Goal: Understand process/instructions: Learn how to perform a task or action

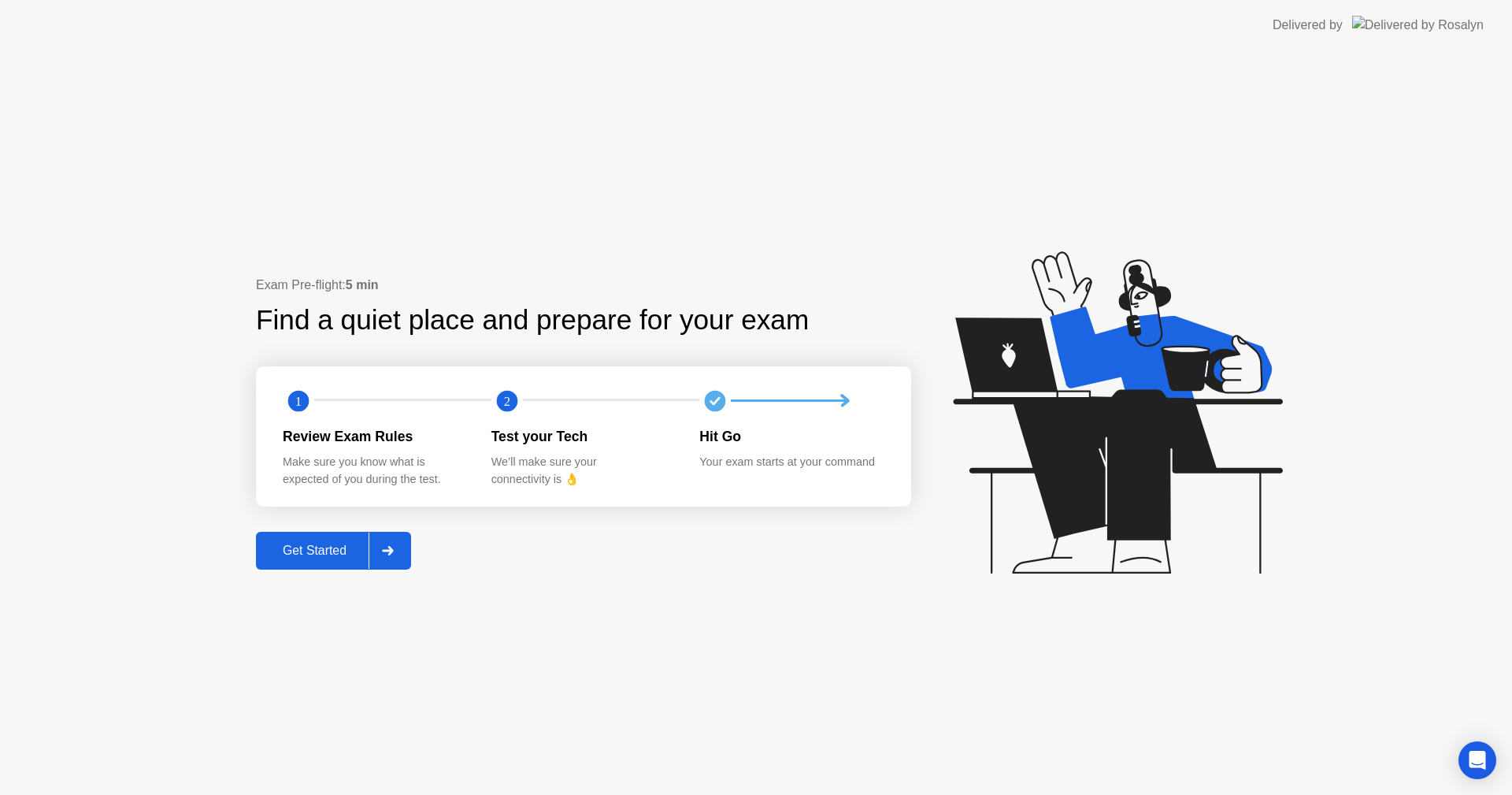
click at [308, 544] on div "Get Started" at bounding box center [315, 551] width 108 height 14
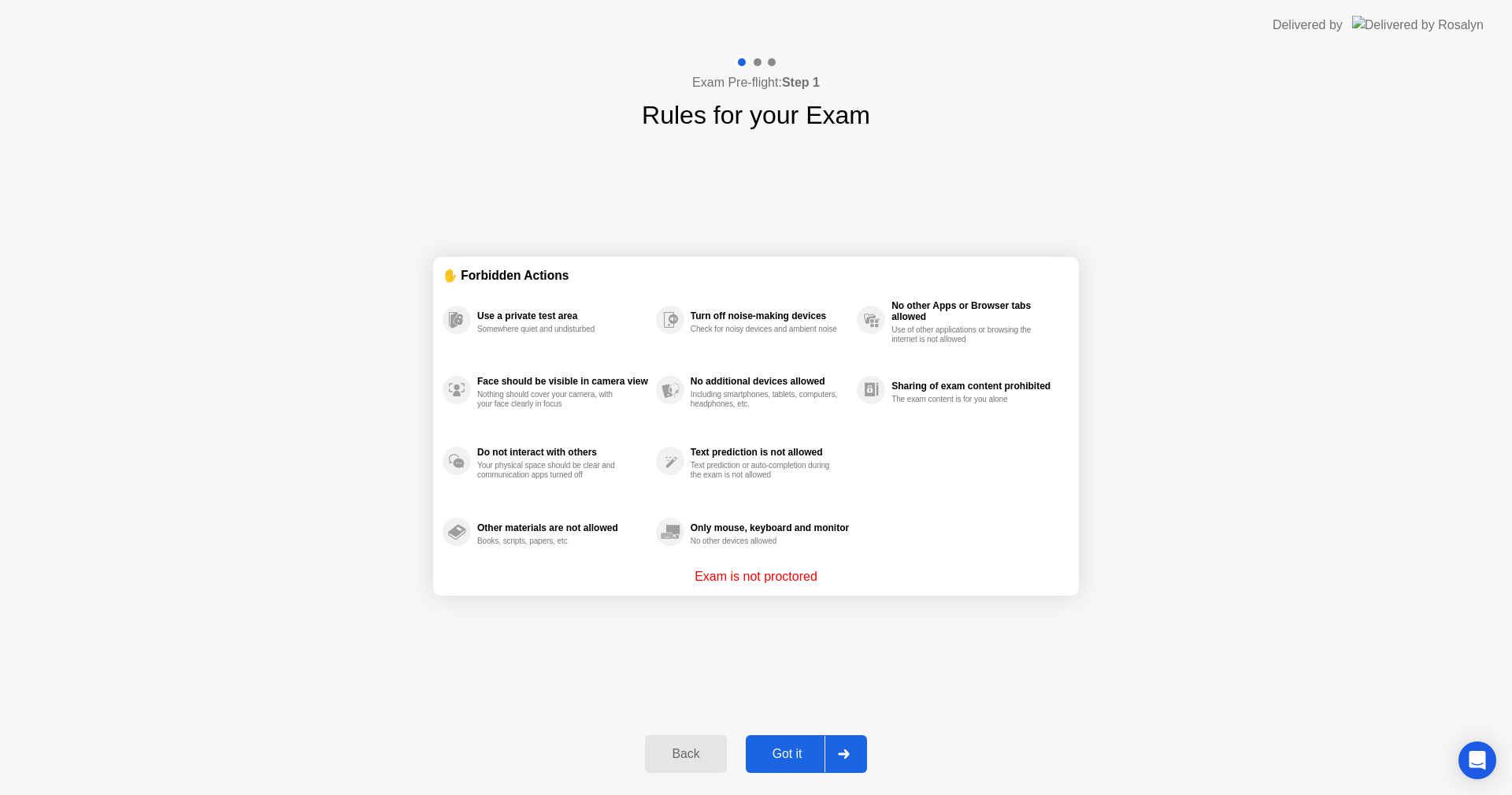
click at [778, 741] on button "Got it" at bounding box center [806, 754] width 121 height 37
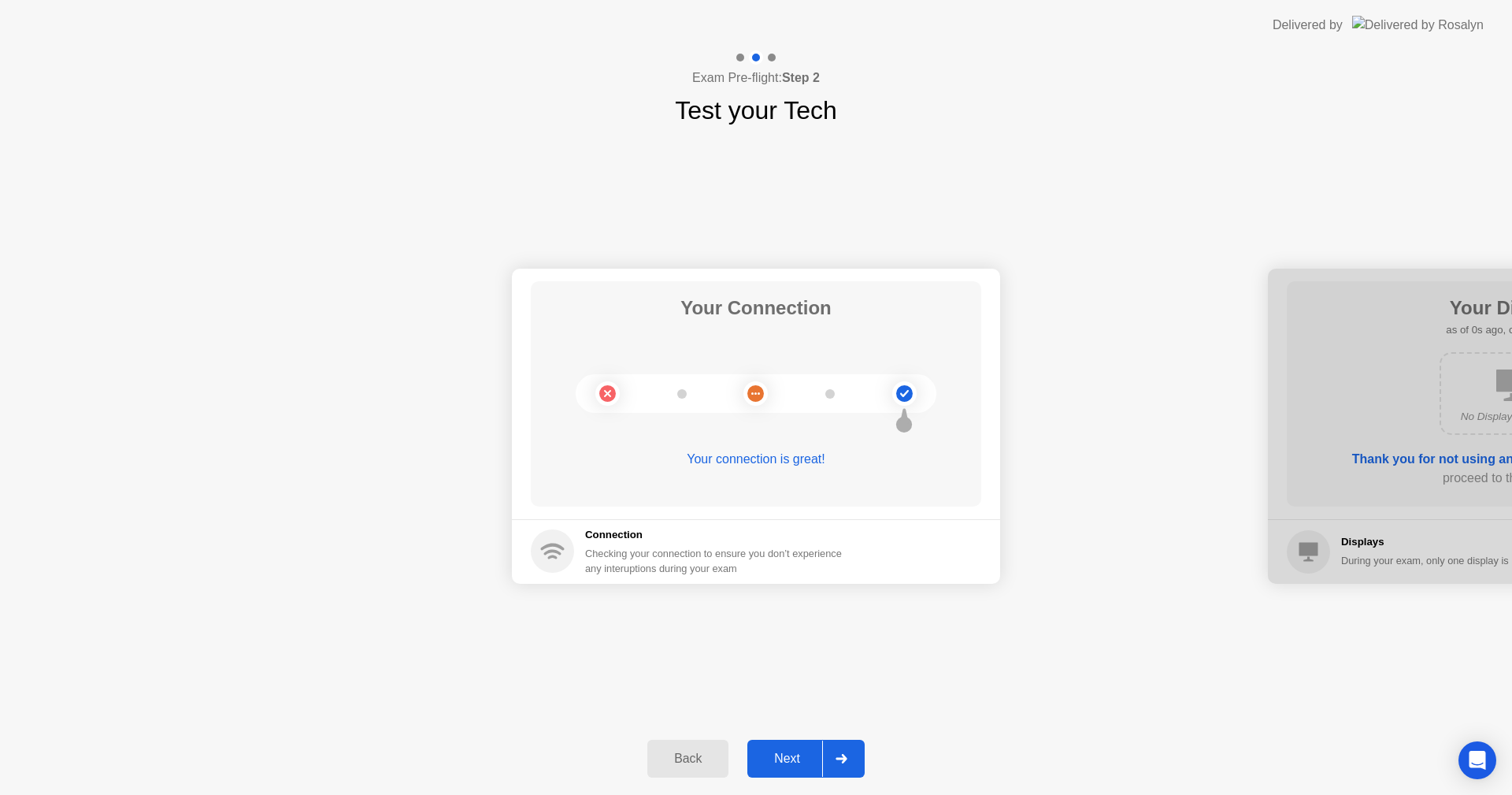
click at [778, 755] on div "Next" at bounding box center [786, 759] width 70 height 14
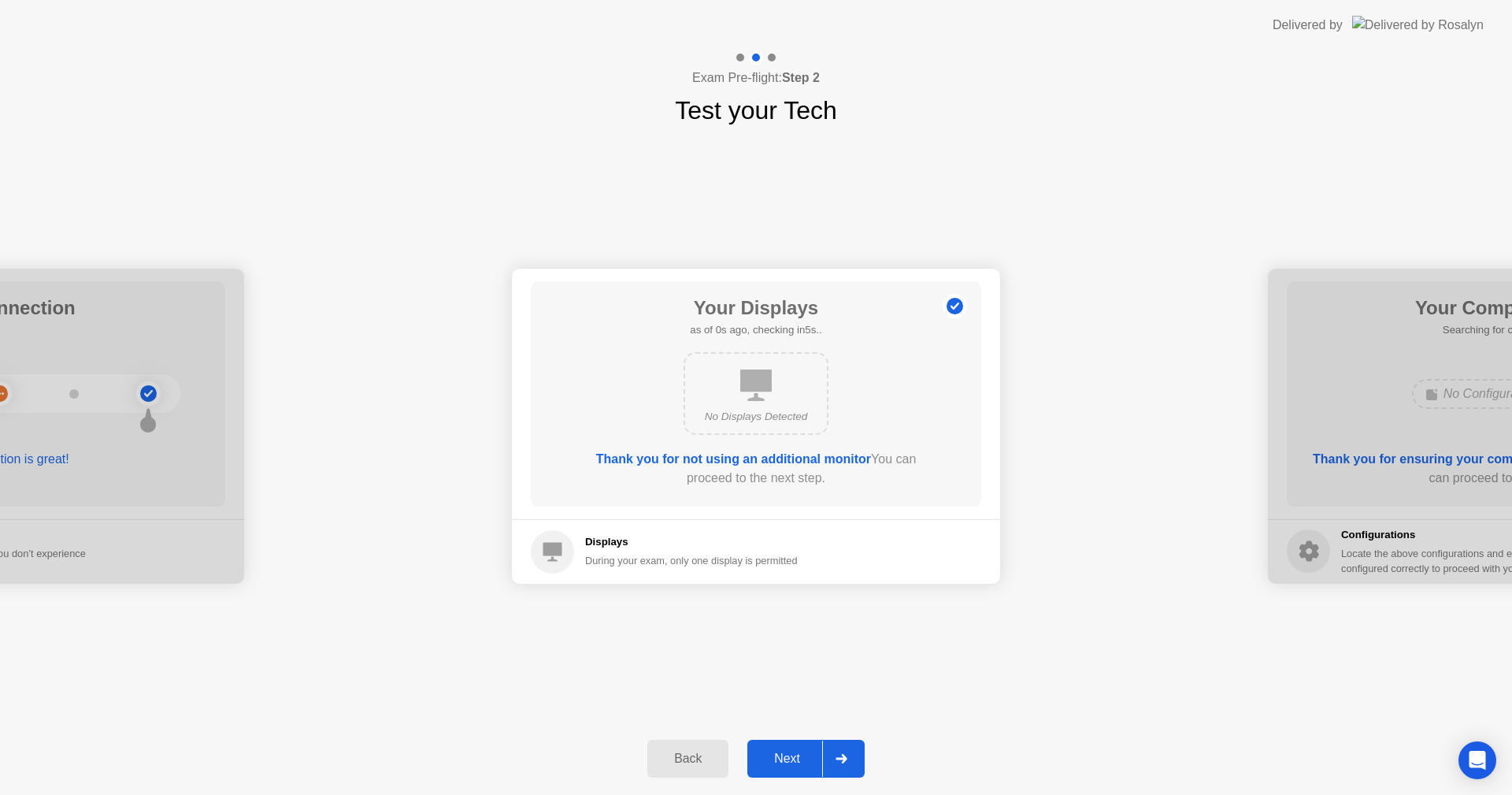
click at [778, 755] on div "Next" at bounding box center [786, 759] width 70 height 14
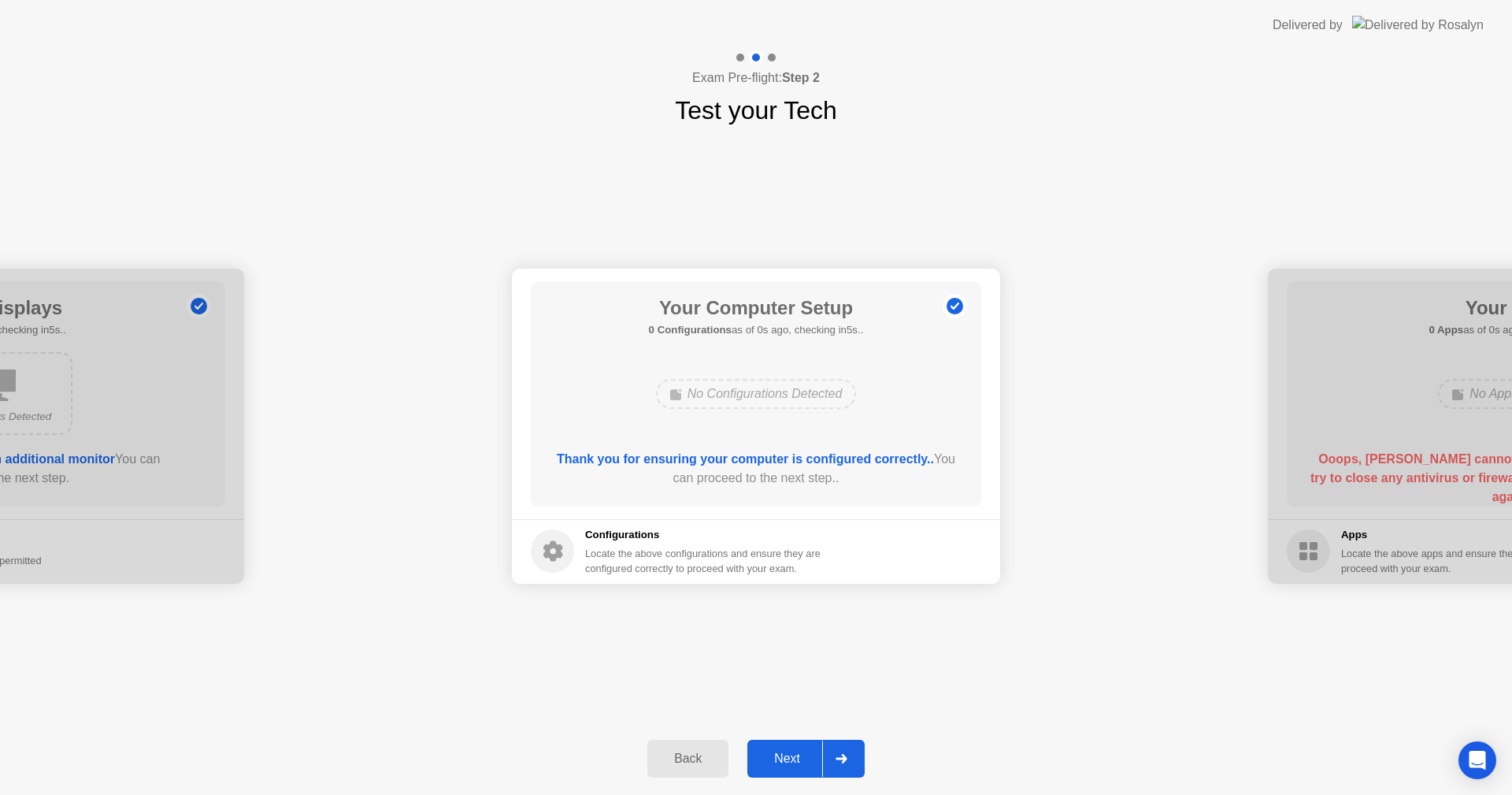
click at [778, 755] on div "Next" at bounding box center [786, 759] width 70 height 14
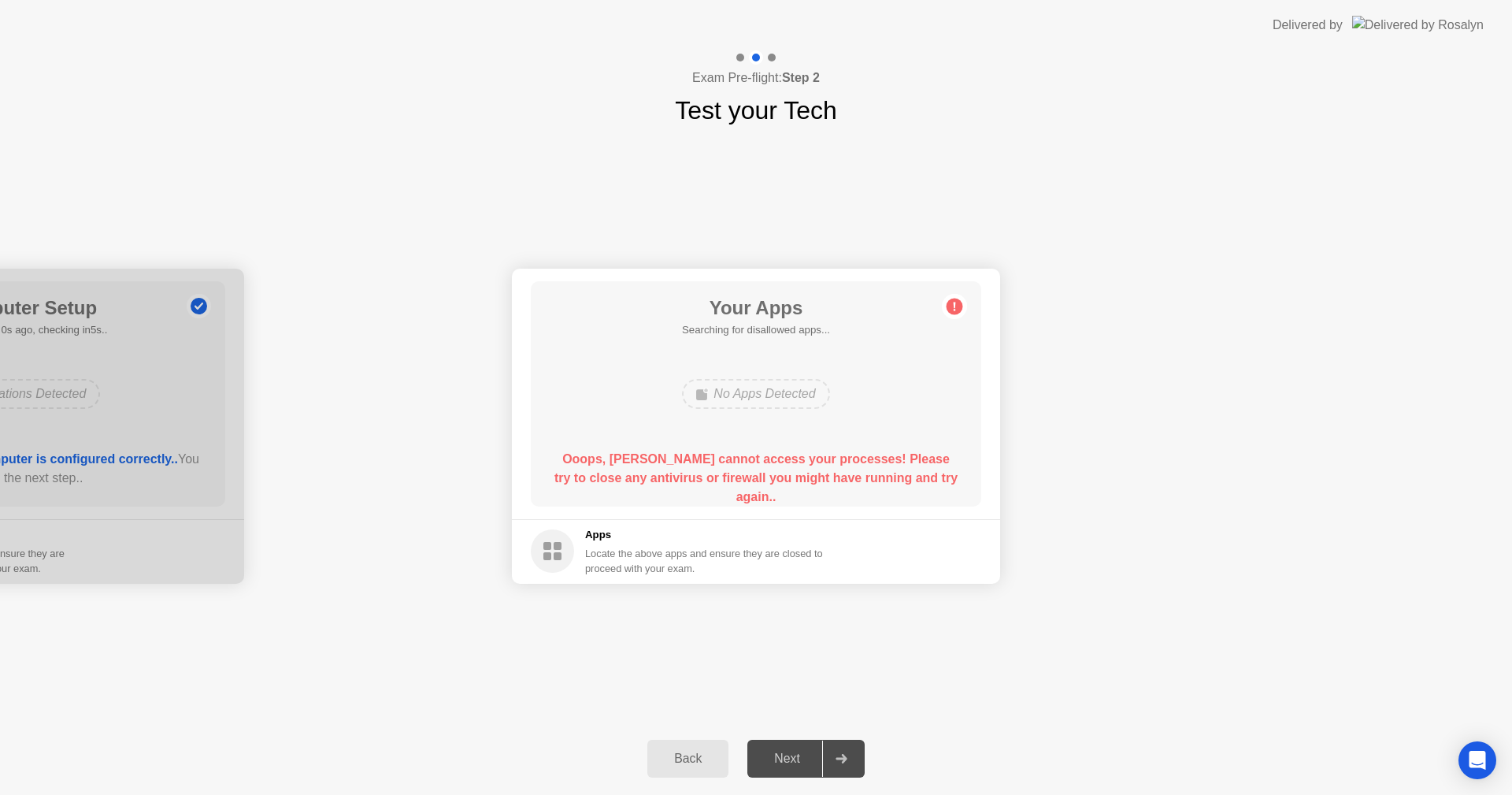
click at [779, 437] on div "Your Apps Searching for disallowed apps... No Apps Detected Ooops, [PERSON_NAME…" at bounding box center [756, 393] width 450 height 226
click at [955, 304] on icon at bounding box center [954, 305] width 2 height 9
click at [1191, 700] on div "Your Connection Your connection is great! Connection Checking your connection t…" at bounding box center [756, 426] width 1512 height 593
click at [987, 704] on div "Your Connection Your connection is great! Connection Checking your connection t…" at bounding box center [756, 426] width 1512 height 593
click at [956, 312] on circle at bounding box center [954, 305] width 17 height 17
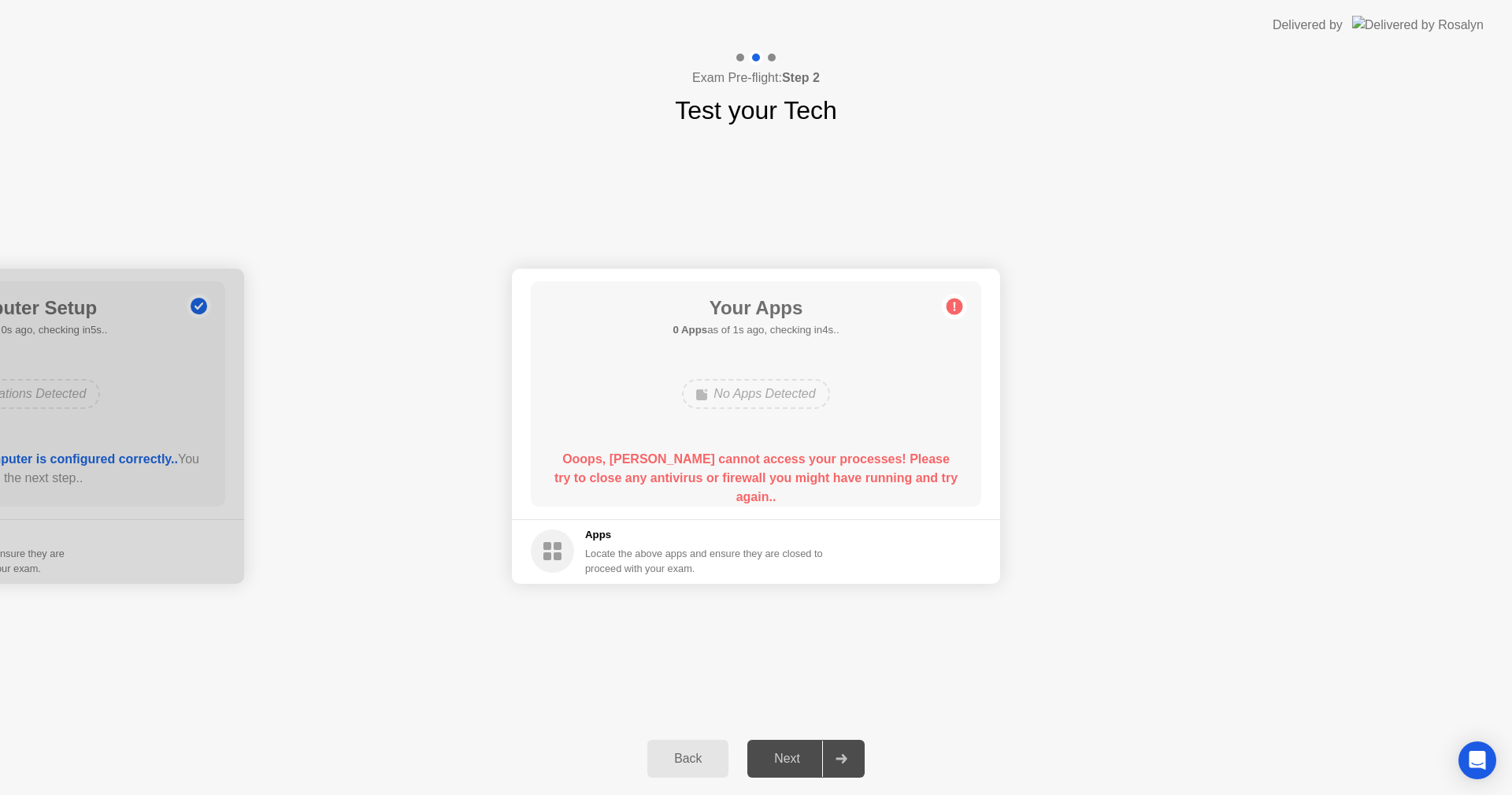
click at [951, 294] on icon at bounding box center [954, 306] width 26 height 26
click at [955, 308] on circle at bounding box center [954, 305] width 17 height 17
click at [961, 304] on circle at bounding box center [954, 305] width 17 height 17
click at [834, 480] on b "Ooops, [PERSON_NAME] cannot access your processes! Please try to close any anti…" at bounding box center [756, 478] width 403 height 51
click at [959, 305] on circle at bounding box center [954, 305] width 17 height 17
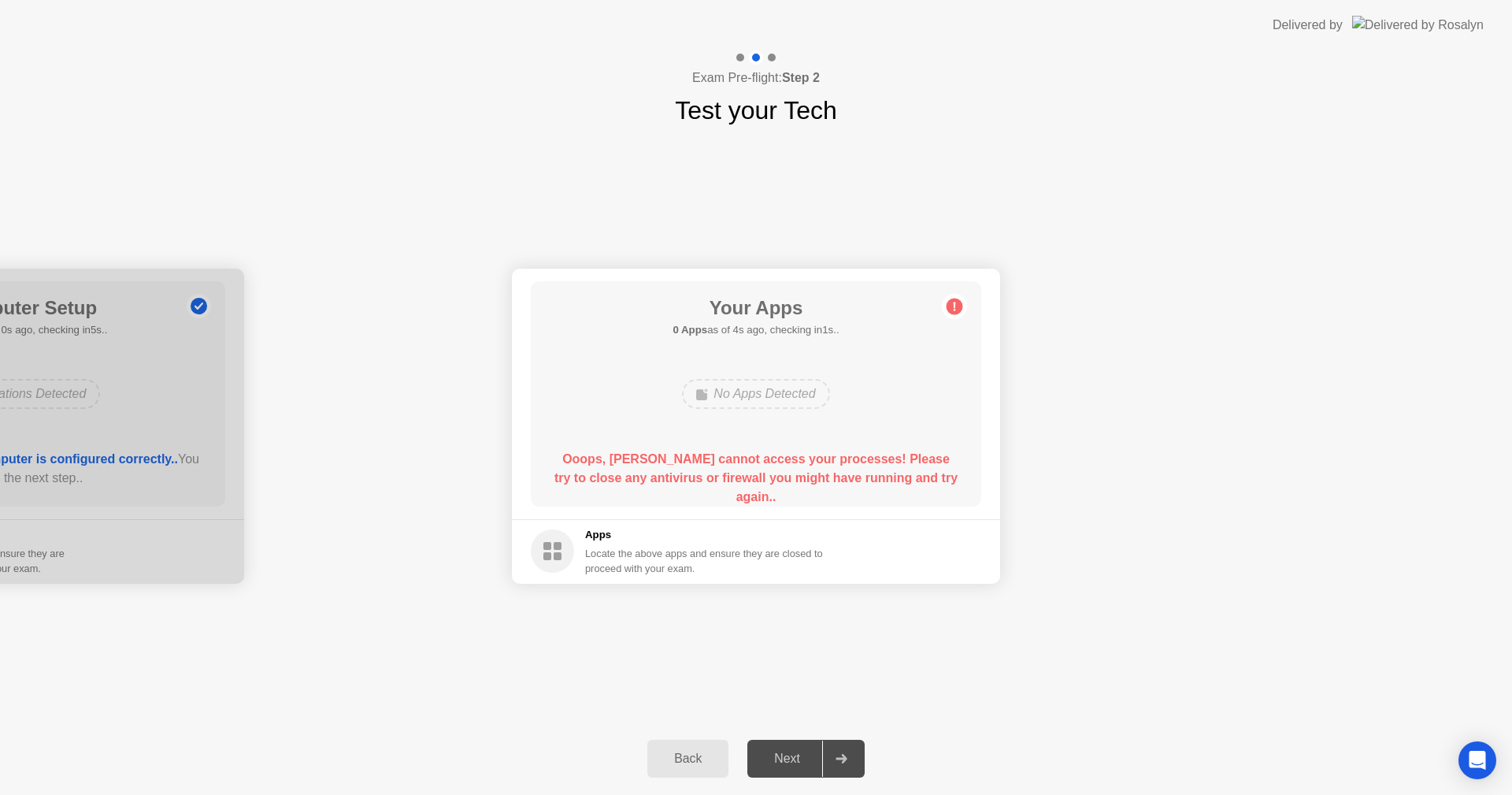
click at [959, 305] on circle at bounding box center [954, 305] width 17 height 17
click at [1082, 685] on div "Your Connection Your connection is great! Connection Checking your connection t…" at bounding box center [756, 426] width 1512 height 593
click at [991, 739] on div "Back Next" at bounding box center [756, 759] width 1512 height 73
click at [956, 308] on circle at bounding box center [954, 305] width 17 height 17
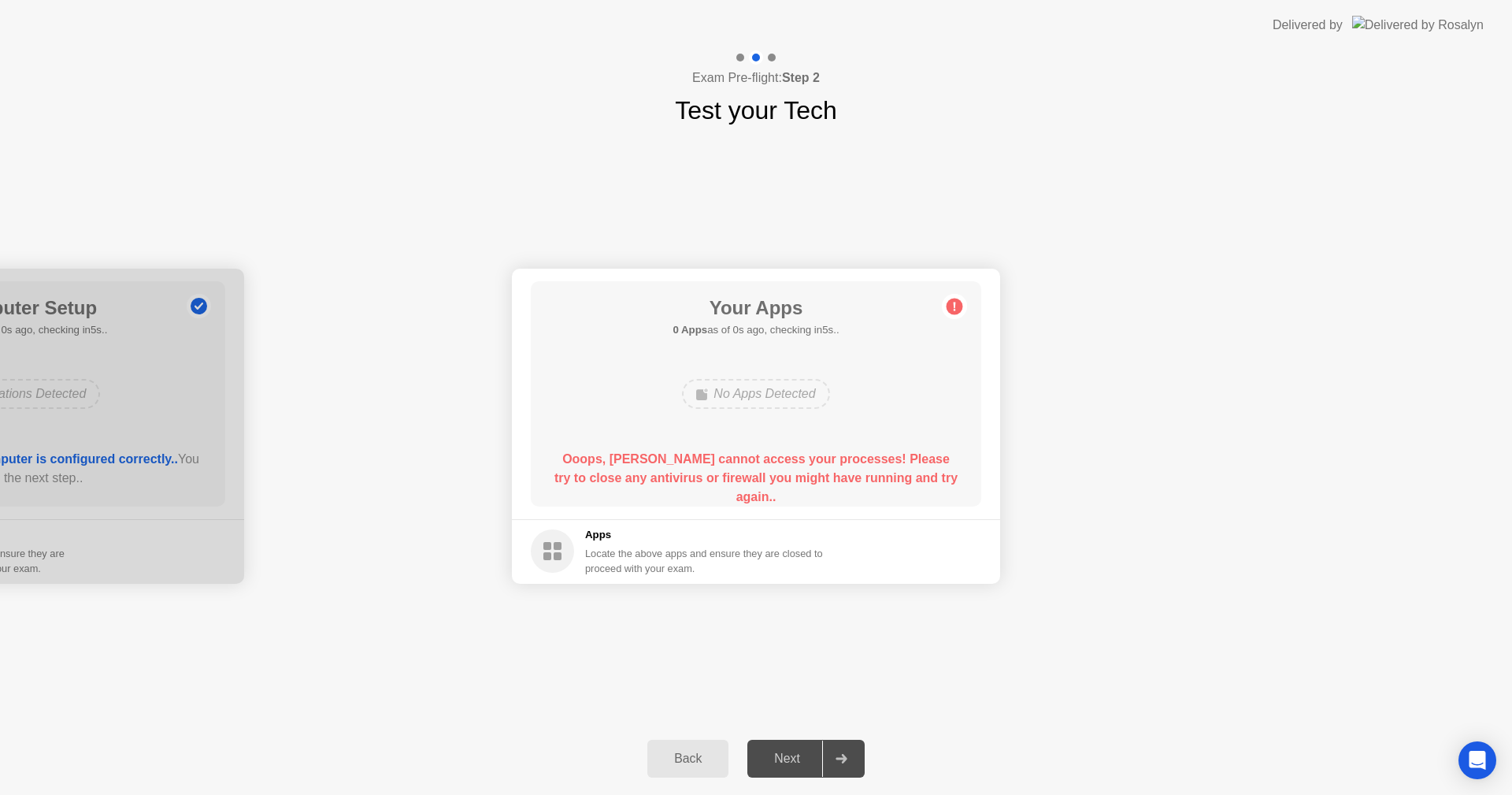
click at [952, 300] on circle at bounding box center [954, 305] width 17 height 17
click at [953, 308] on circle at bounding box center [954, 305] width 17 height 17
click at [950, 305] on circle at bounding box center [954, 305] width 17 height 17
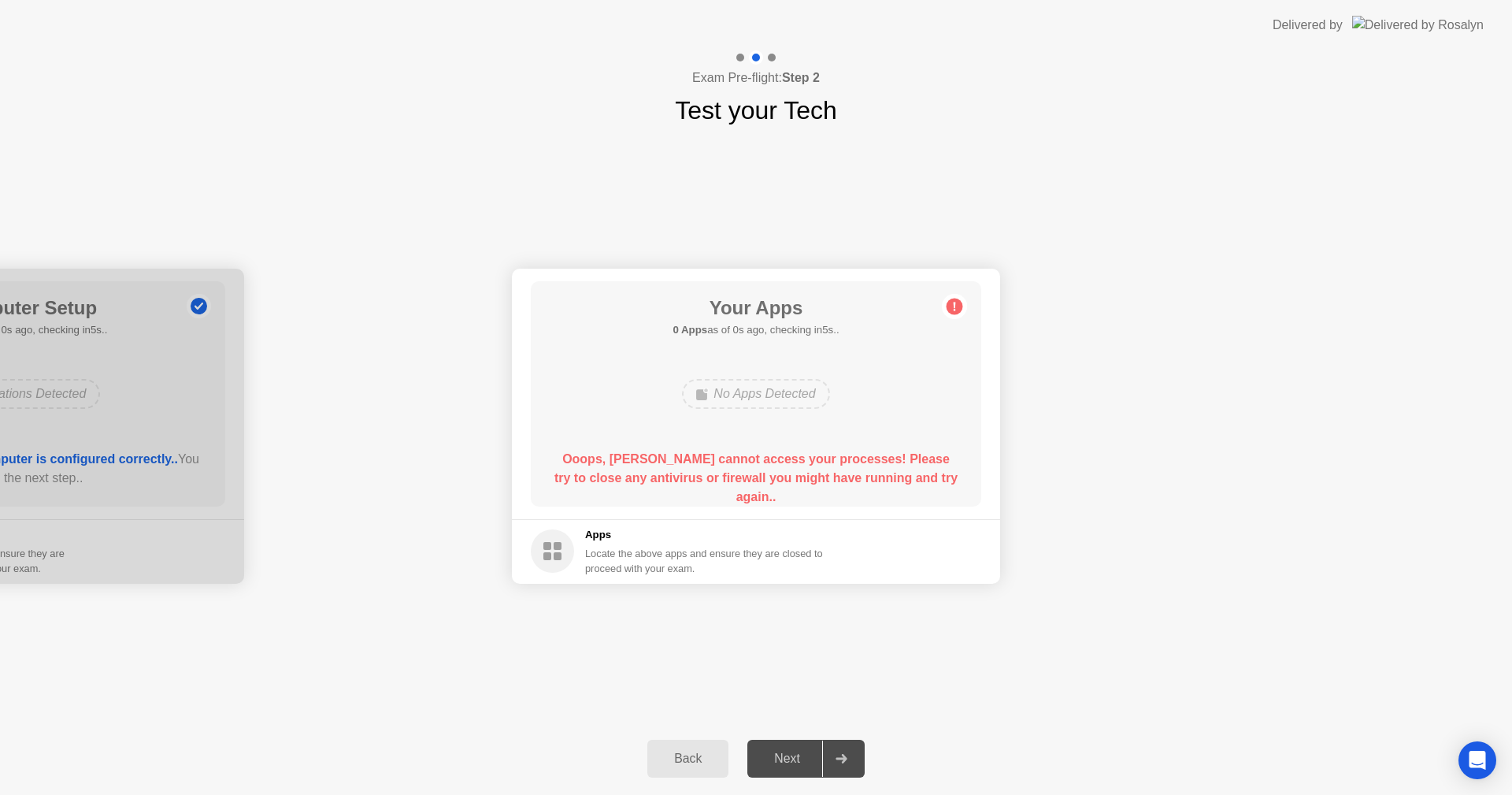
click at [1170, 723] on div "Back Next" at bounding box center [756, 759] width 1512 height 73
click at [883, 755] on div "Back Next" at bounding box center [756, 759] width 1512 height 73
click at [963, 686] on div "Your Connection Your connection is great! Connection Checking your connection t…" at bounding box center [756, 426] width 1512 height 593
click at [851, 756] on div at bounding box center [841, 758] width 37 height 36
click at [635, 559] on div "Locate the above apps and ensure they are closed to proceed with your exam." at bounding box center [704, 561] width 238 height 30
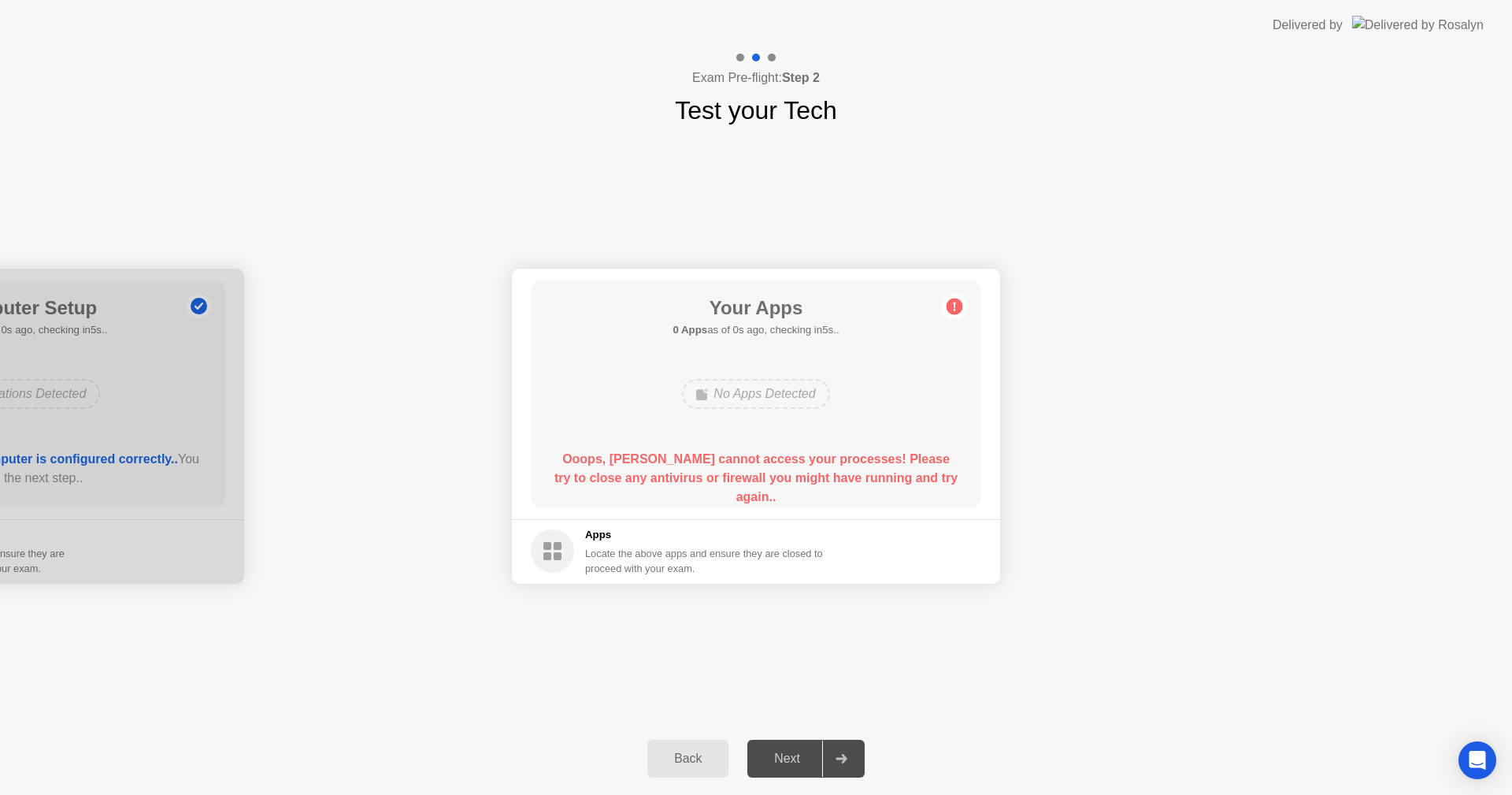
click at [65, 288] on div at bounding box center [0, 427] width 489 height 315
click at [1069, 720] on div "Your Connection Your connection is great! Connection Checking your connection t…" at bounding box center [756, 426] width 1512 height 593
click at [856, 752] on div at bounding box center [841, 758] width 37 height 36
click at [840, 685] on div "Your Connection Your connection is great! Connection Checking your connection t…" at bounding box center [756, 426] width 1512 height 593
click at [1174, 746] on div "Back Next" at bounding box center [756, 759] width 1512 height 73
